Goal: Find specific page/section: Find specific page/section

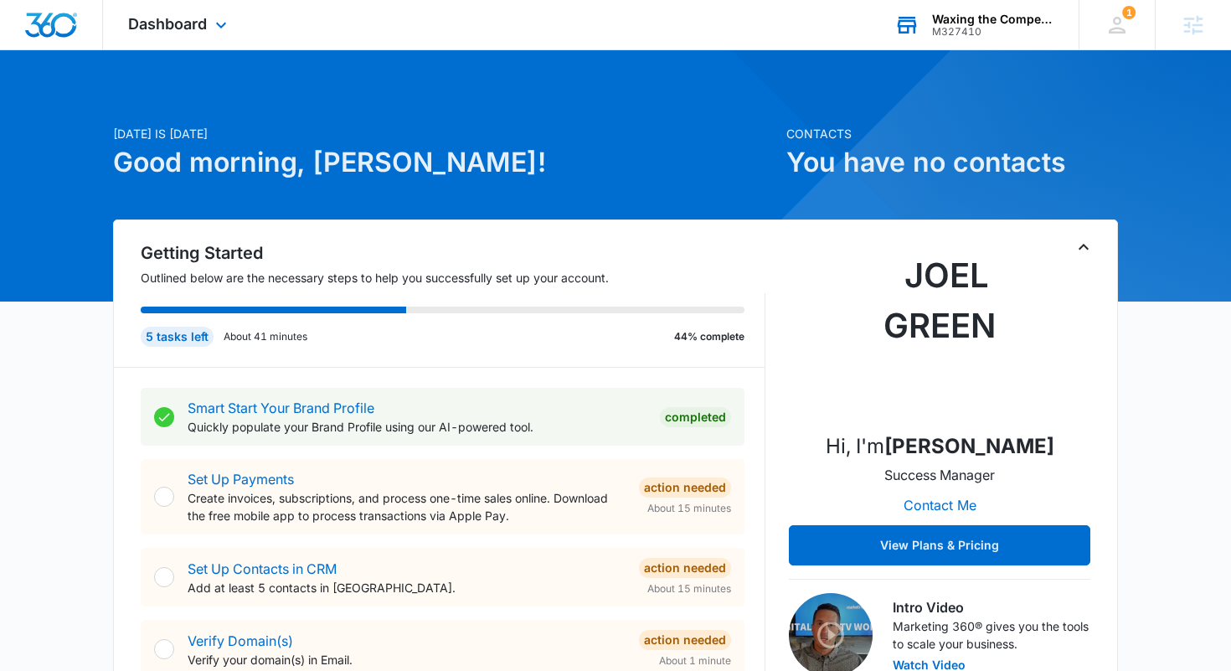
click at [981, 21] on div "Waxing the Competition LLC" at bounding box center [993, 19] width 122 height 13
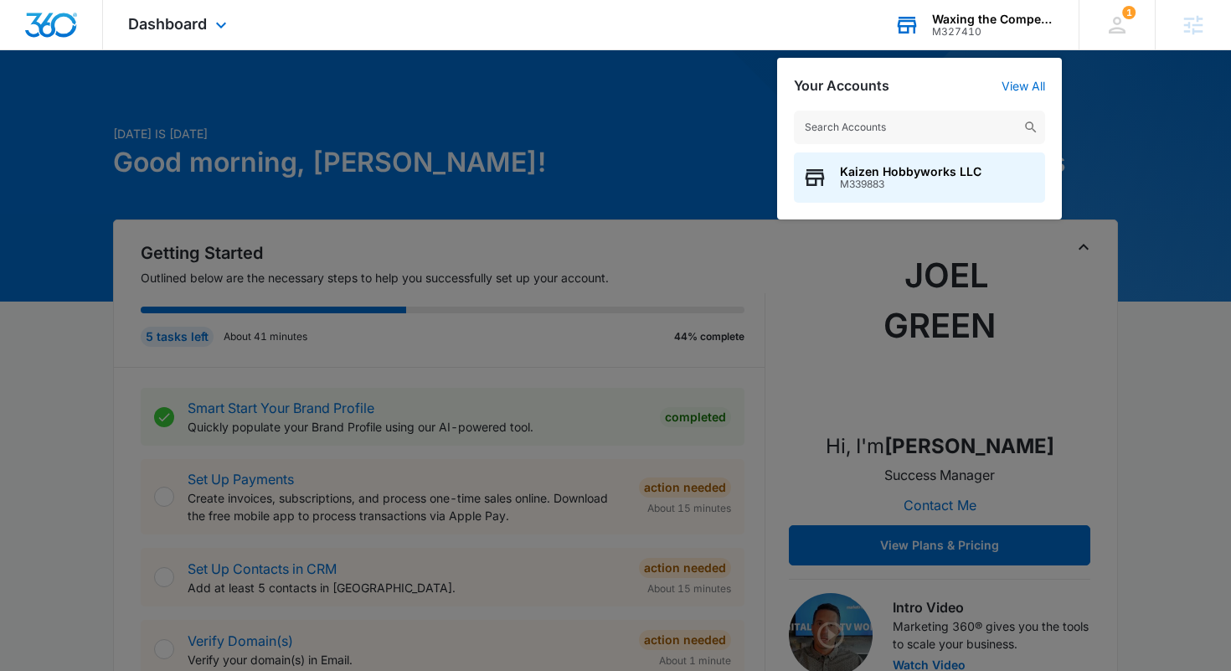
click at [849, 129] on input "text" at bounding box center [919, 128] width 251 height 34
type input "iron gates"
click at [906, 178] on span "M339217" at bounding box center [912, 184] width 144 height 12
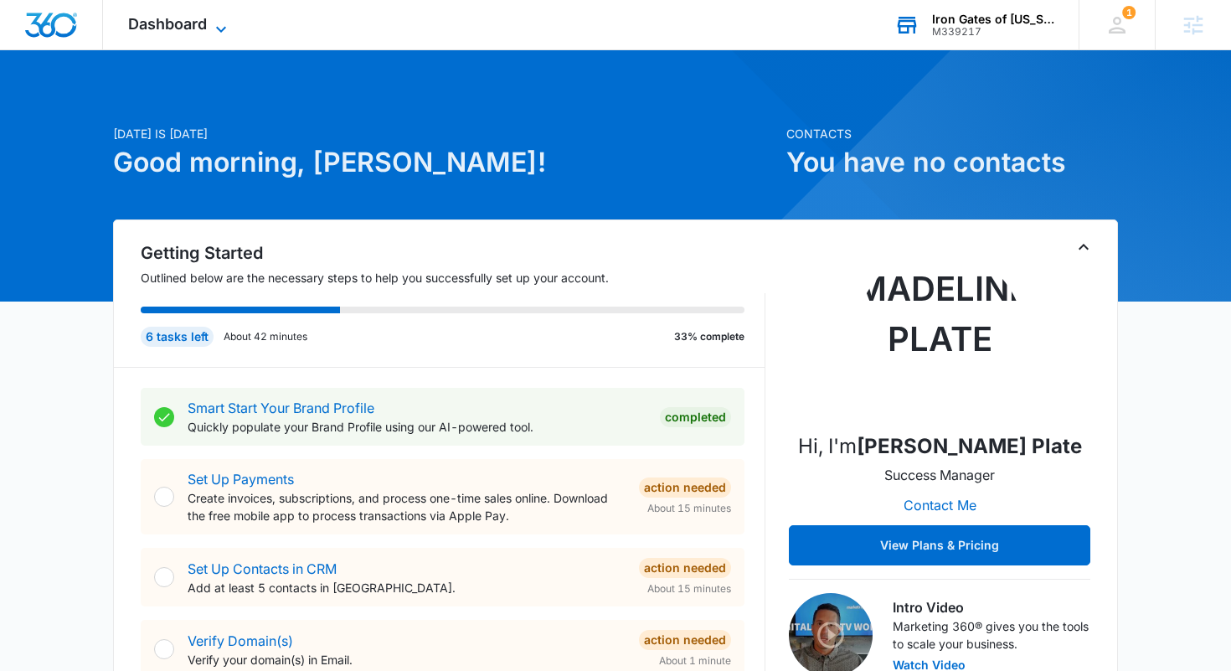
click at [221, 28] on icon at bounding box center [221, 29] width 20 height 20
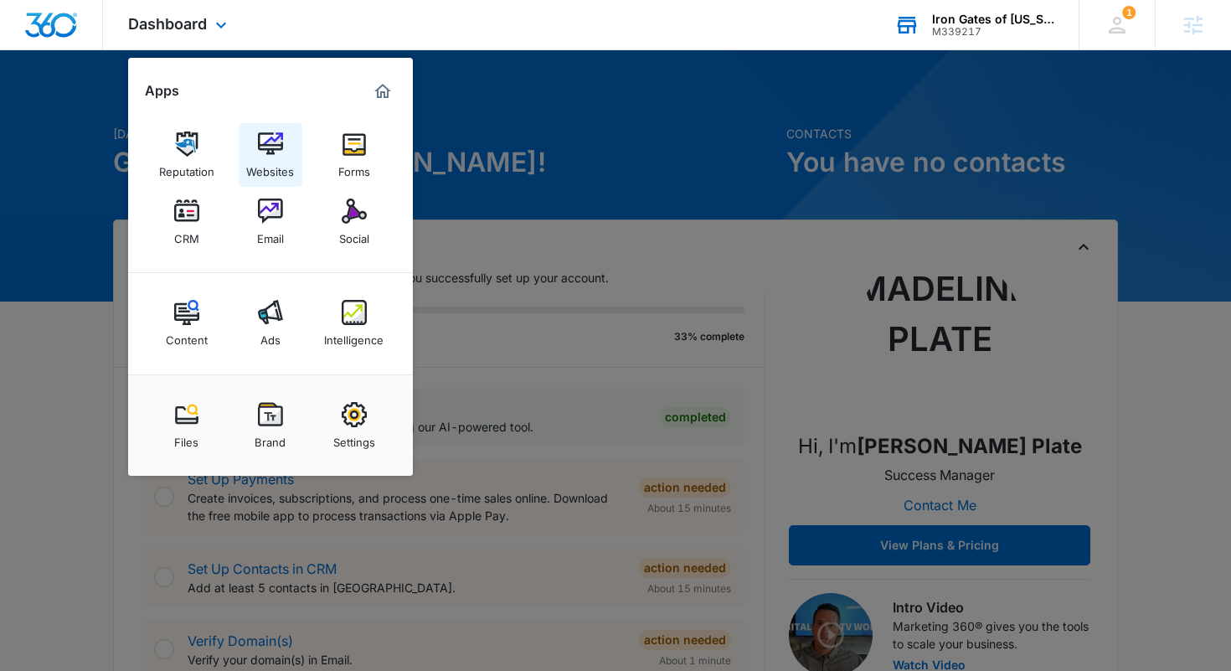
click at [287, 144] on link "Websites" at bounding box center [271, 155] width 64 height 64
